Goal: Information Seeking & Learning: Compare options

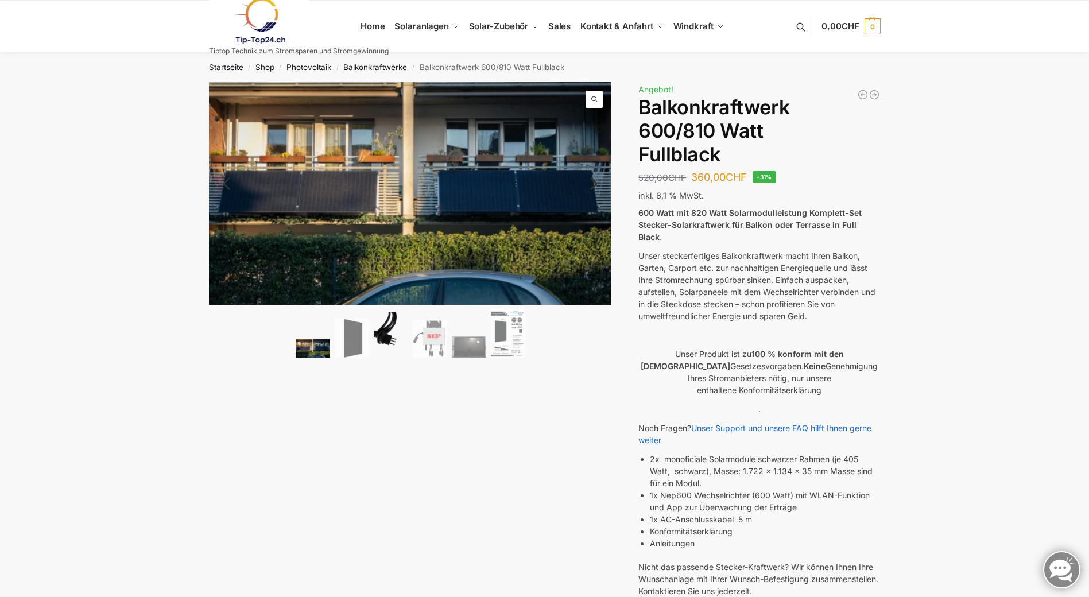
click at [402, 342] on img at bounding box center [391, 335] width 34 height 46
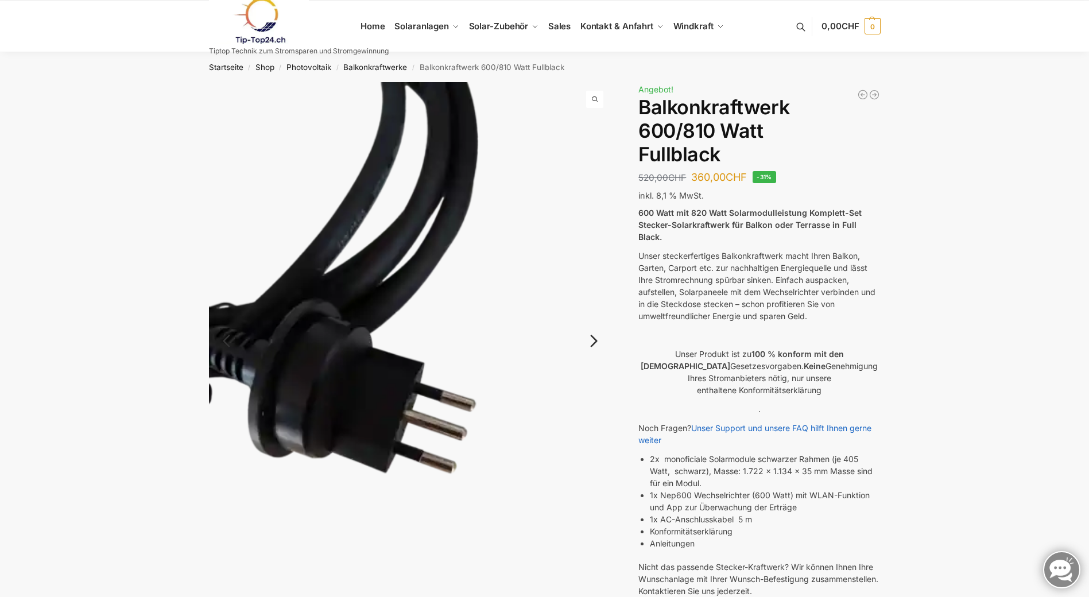
click at [599, 341] on link "Next" at bounding box center [592, 346] width 38 height 11
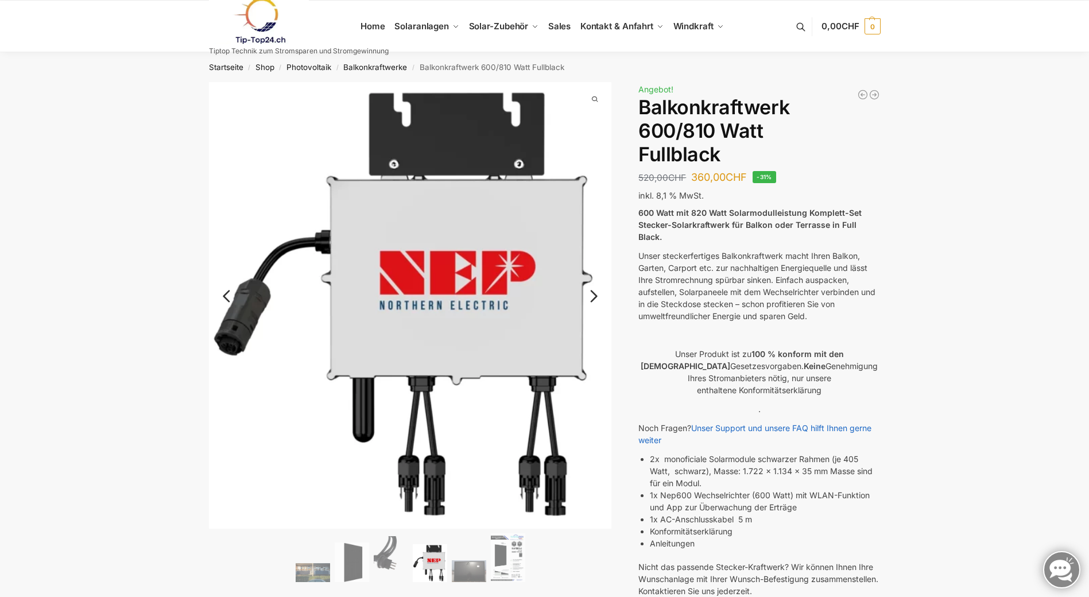
click at [598, 336] on img at bounding box center [410, 305] width 403 height 447
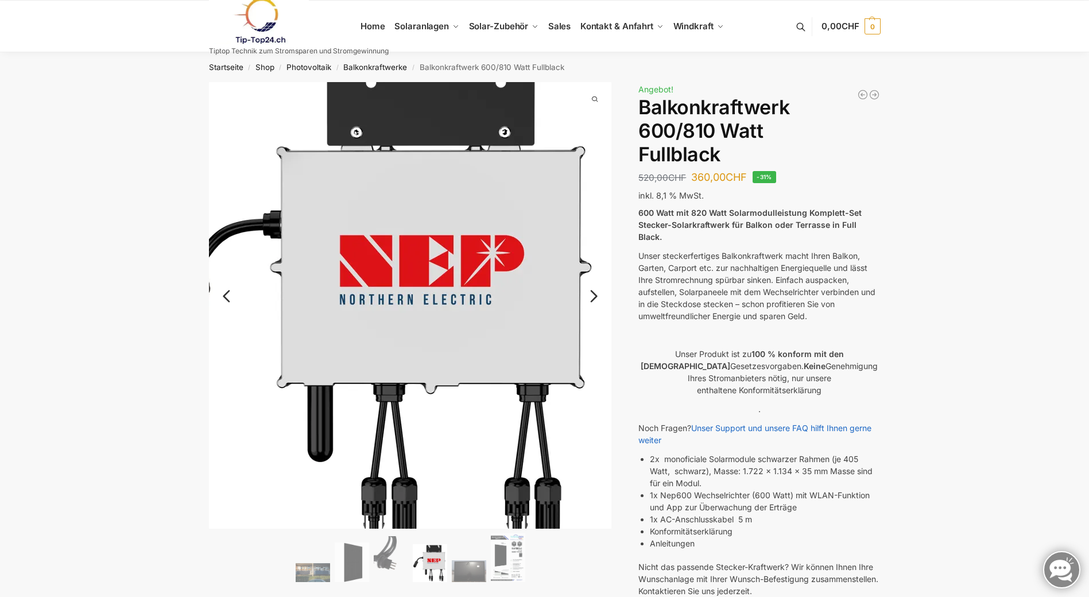
click at [597, 338] on img at bounding box center [376, 299] width 478 height 529
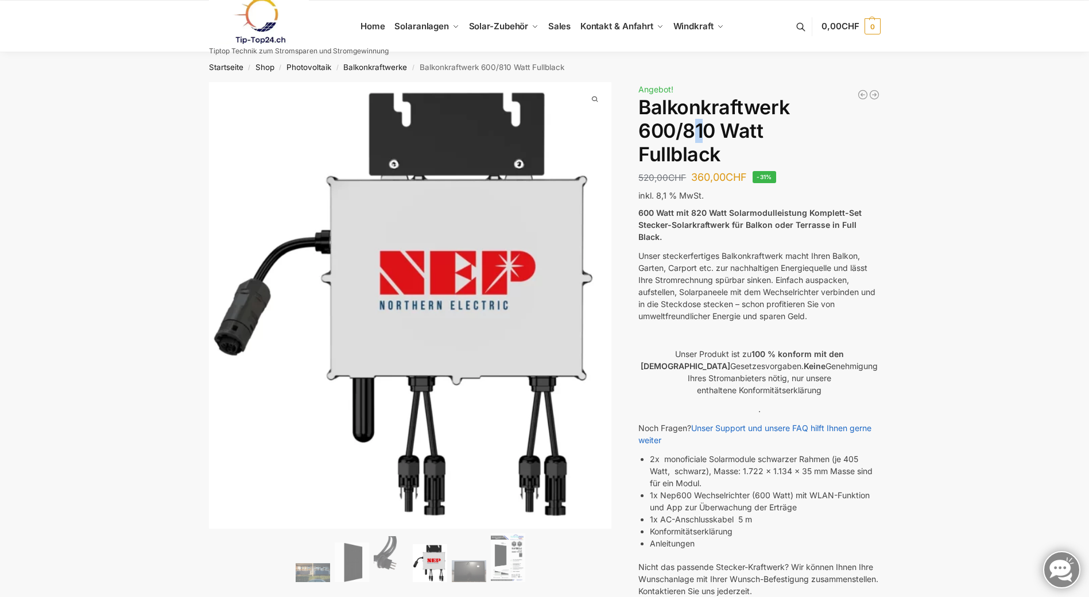
click at [695, 137] on h1 "Balkonkraftwerk 600/810 Watt Fullblack" at bounding box center [759, 131] width 242 height 70
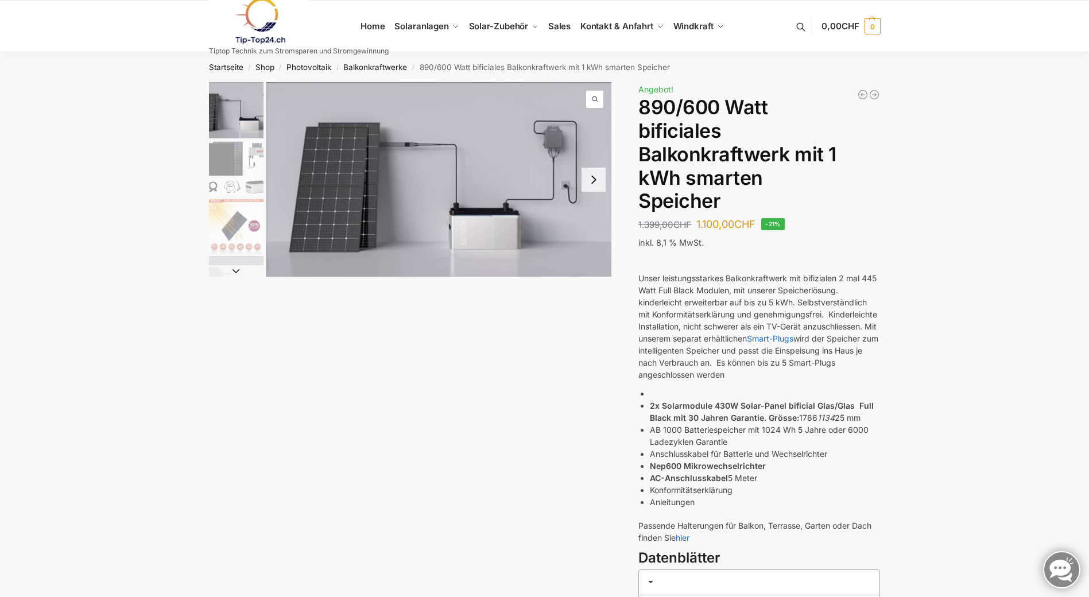
drag, startPoint x: 744, startPoint y: 223, endPoint x: 666, endPoint y: 222, distance: 78.1
click at [666, 222] on p "1.399,00 CHF Ursprünglicher Preis war: 1.399,00 CHF 1.100,00 CHF Aktueller Prei…" at bounding box center [696, 223] width 117 height 15
drag, startPoint x: 666, startPoint y: 222, endPoint x: 929, endPoint y: 188, distance: 265.7
click at [242, 187] on img "2 / 7" at bounding box center [236, 168] width 55 height 55
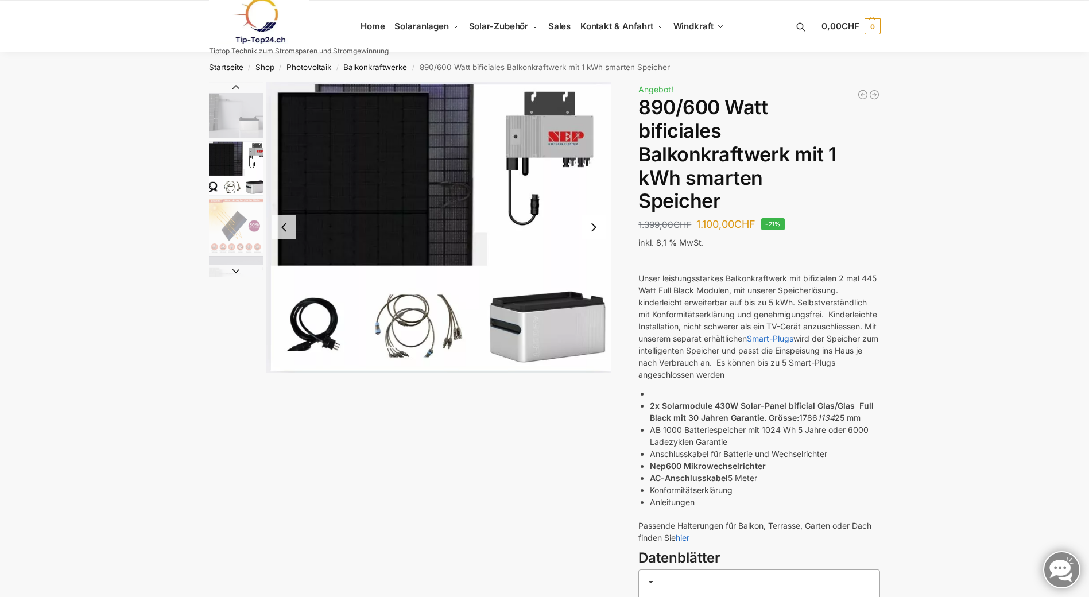
click at [239, 224] on img "3 / 7" at bounding box center [236, 226] width 55 height 55
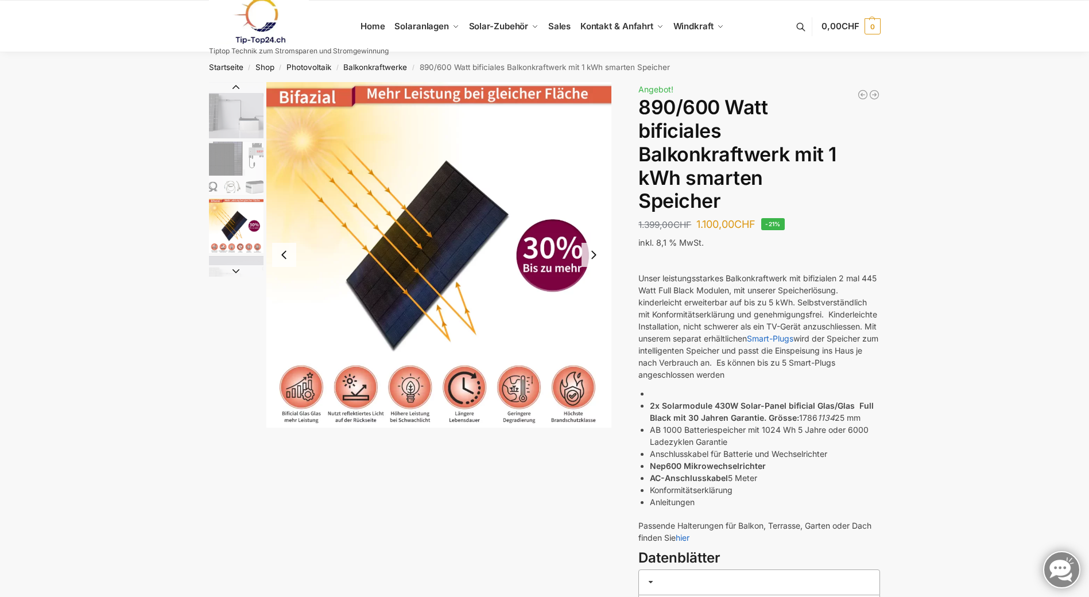
click at [231, 268] on button "Next slide" at bounding box center [236, 270] width 55 height 11
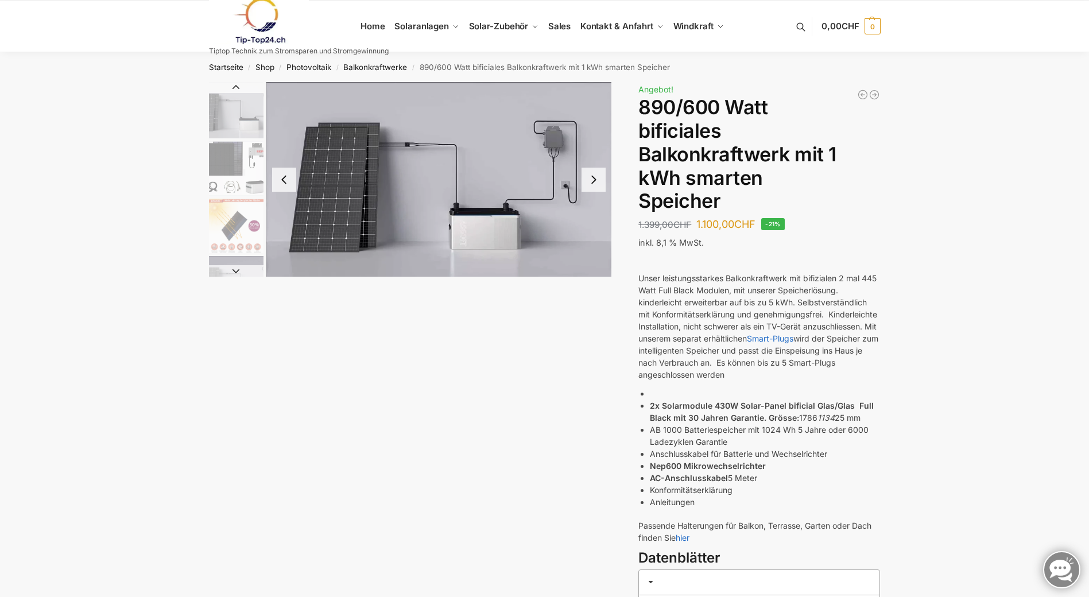
click at [231, 268] on button "Next slide" at bounding box center [236, 270] width 55 height 11
